Goal: Complete application form

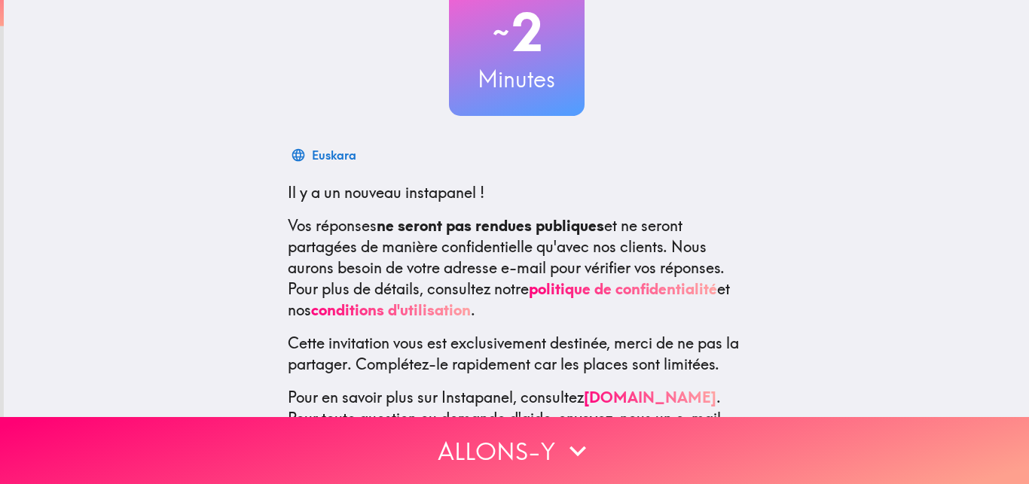
scroll to position [186, 0]
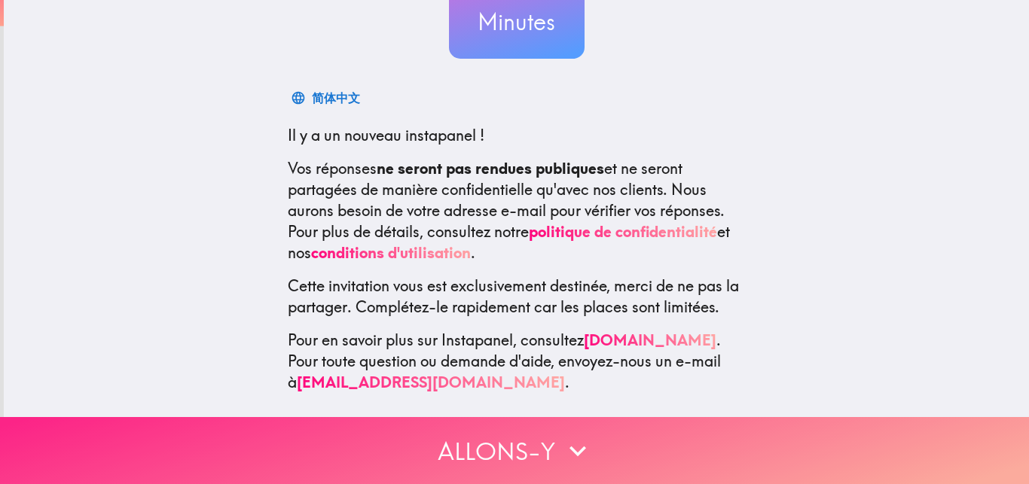
click at [470, 433] on button "Allons-y" at bounding box center [514, 450] width 1029 height 67
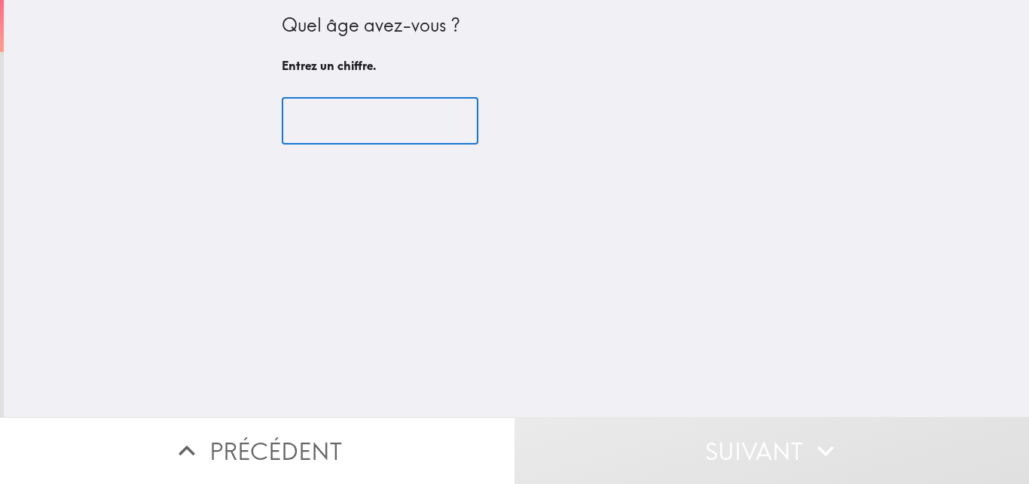
click at [425, 122] on input "number" at bounding box center [380, 121] width 197 height 47
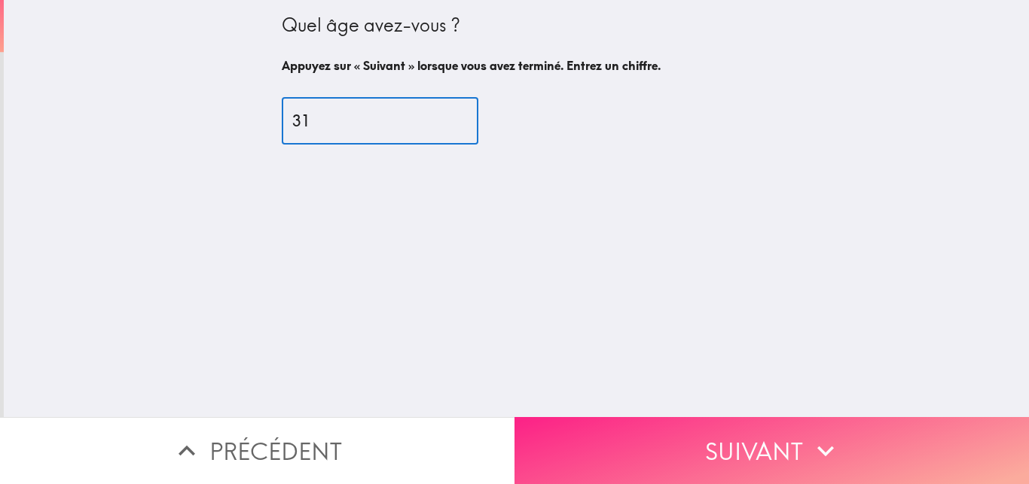
type input "31"
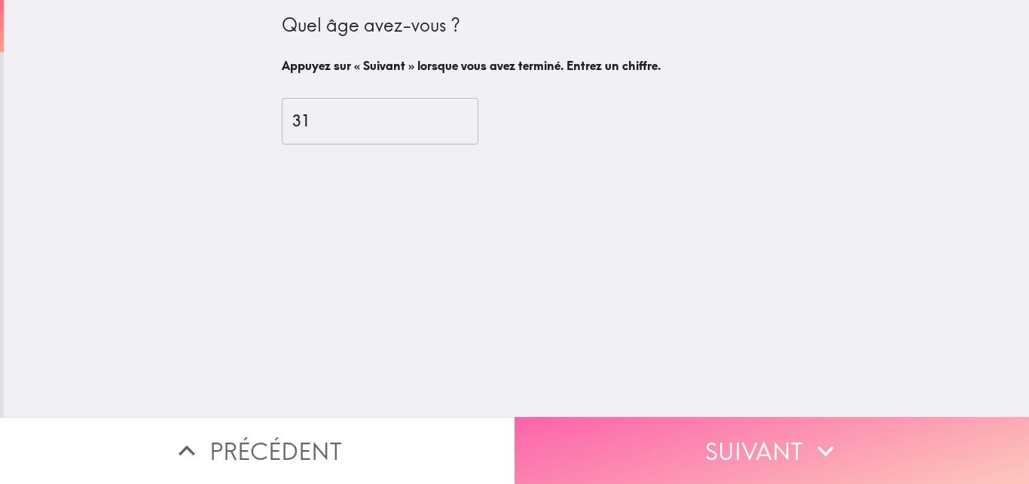
click at [728, 417] on button "Suivant" at bounding box center [772, 450] width 515 height 67
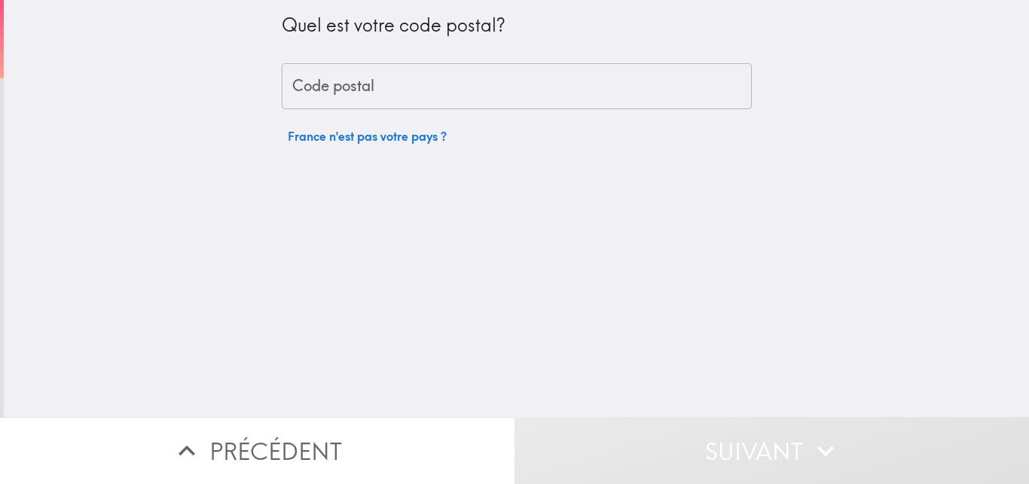
click at [364, 84] on input "Code postal" at bounding box center [517, 86] width 470 height 47
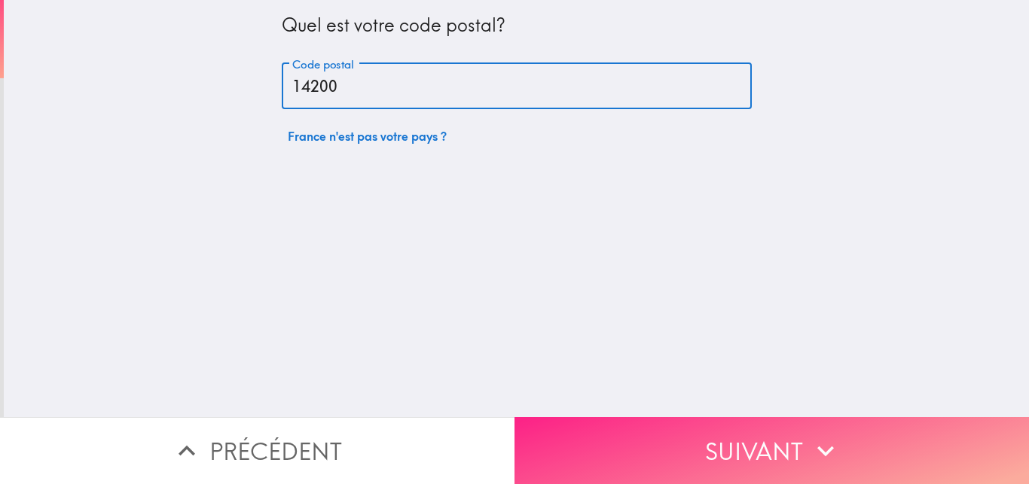
type input "14200"
click at [622, 430] on button "Suivant" at bounding box center [772, 450] width 515 height 67
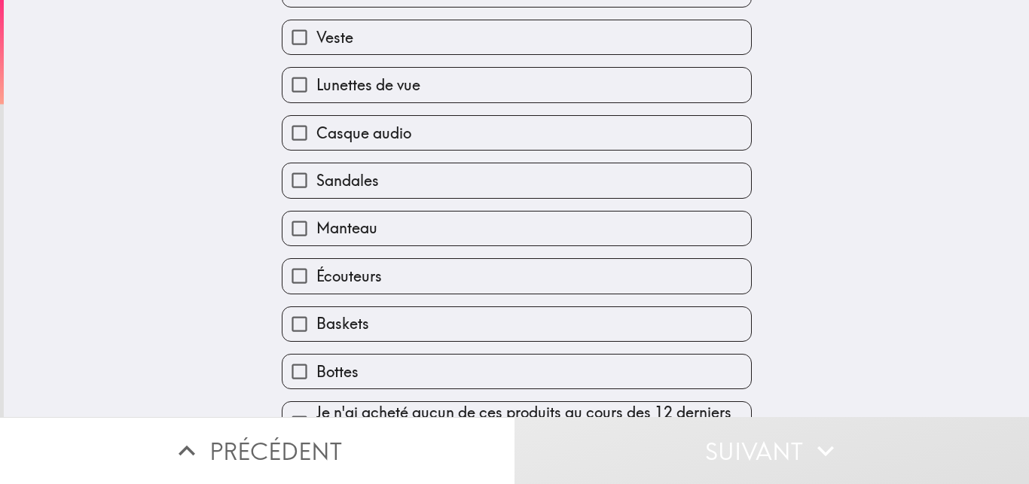
scroll to position [175, 0]
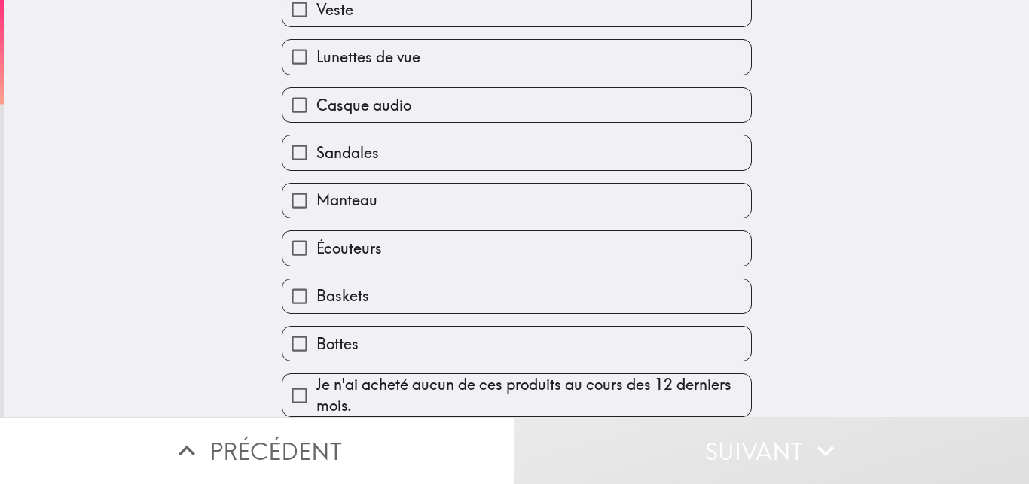
click at [499, 381] on span "Je n'ai acheté aucun de ces produits au cours des 12 derniers mois." at bounding box center [533, 395] width 435 height 42
click at [316, 381] on input "Je n'ai acheté aucun de ces produits au cours des 12 derniers mois." at bounding box center [300, 396] width 34 height 34
checkbox input "true"
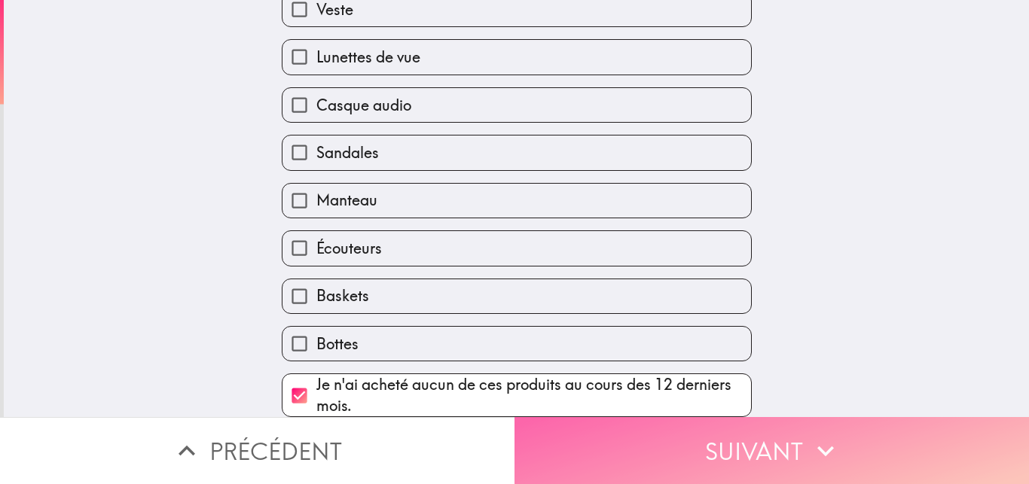
click at [697, 448] on button "Suivant" at bounding box center [772, 450] width 515 height 67
